Goal: Information Seeking & Learning: Learn about a topic

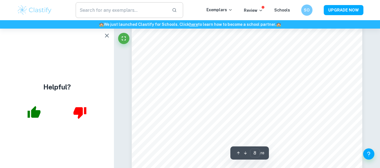
scroll to position [2570, 0]
type input "8"
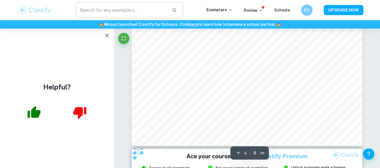
scroll to position [2589, 0]
